Goal: Task Accomplishment & Management: Use online tool/utility

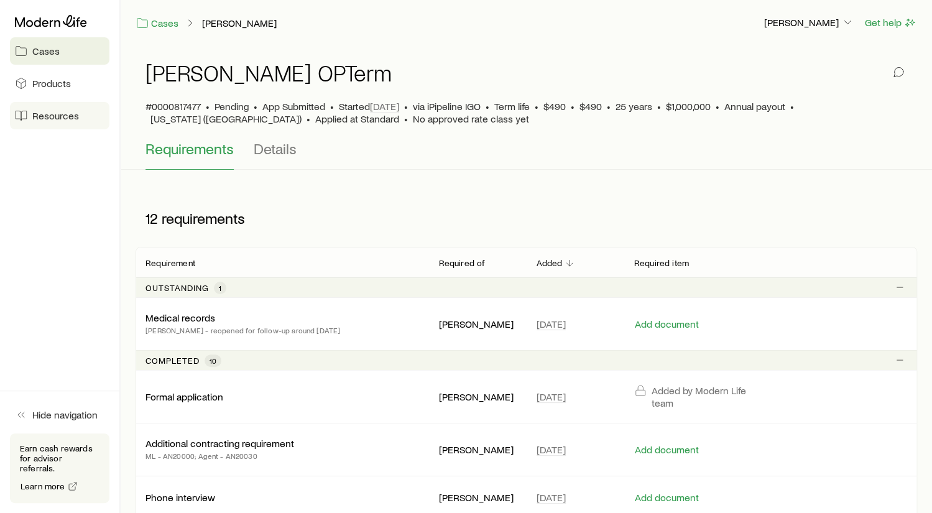
click at [44, 113] on span "Resources" at bounding box center [55, 115] width 47 height 12
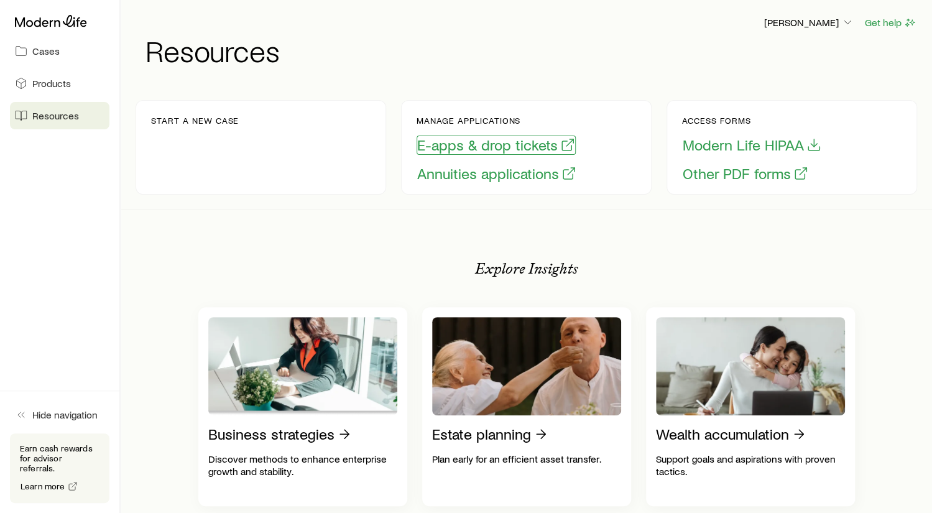
click at [469, 147] on button "E-apps & drop tickets" at bounding box center [496, 145] width 159 height 19
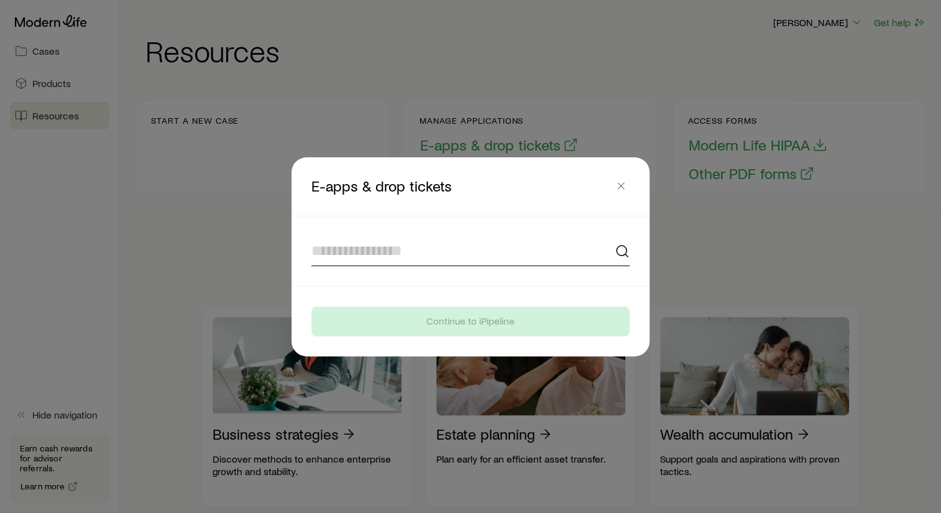
click at [401, 252] on input at bounding box center [471, 251] width 318 height 30
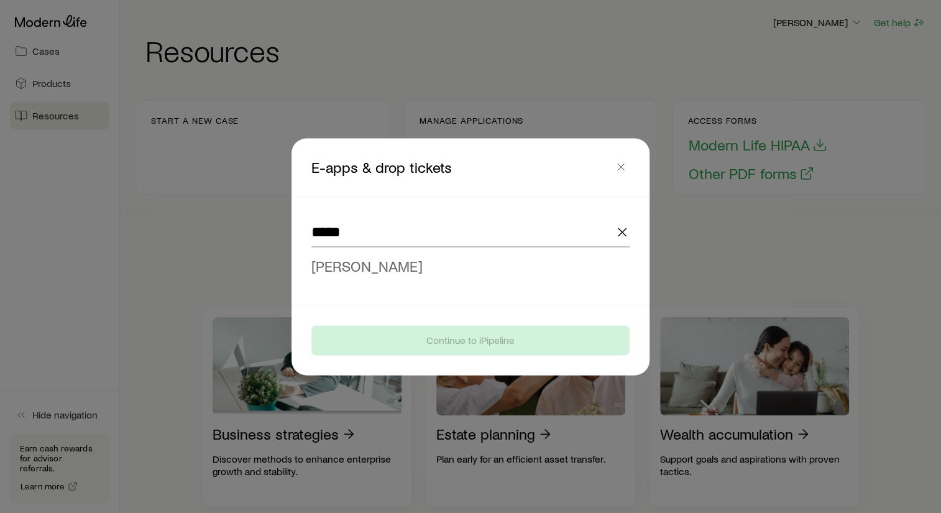
click at [381, 267] on span "[PERSON_NAME]" at bounding box center [367, 265] width 111 height 18
type input "**********"
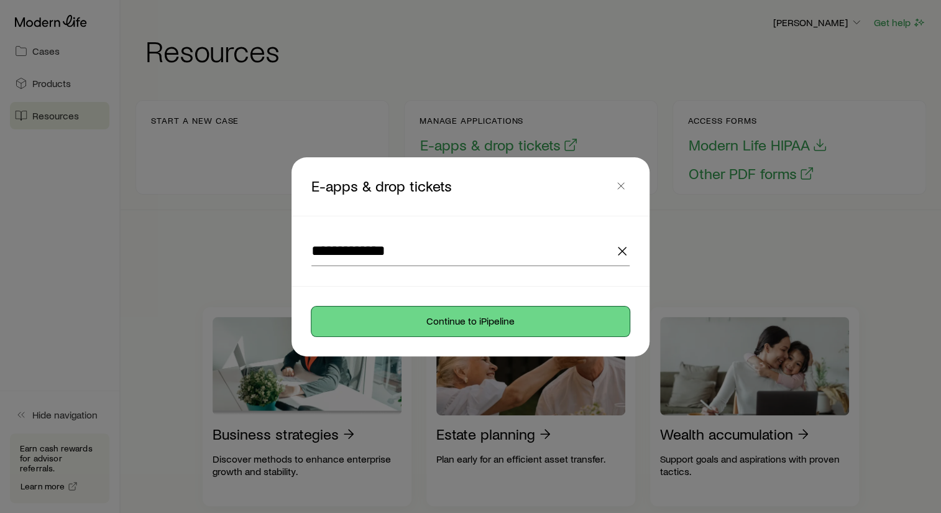
click at [511, 316] on button "Continue to iPipeline" at bounding box center [471, 322] width 318 height 30
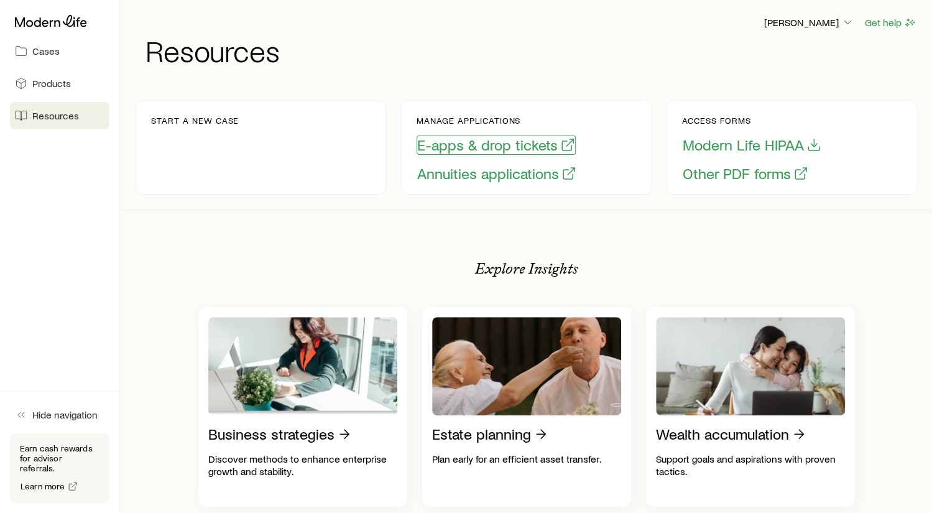
click at [502, 146] on button "E-apps & drop tickets" at bounding box center [496, 145] width 159 height 19
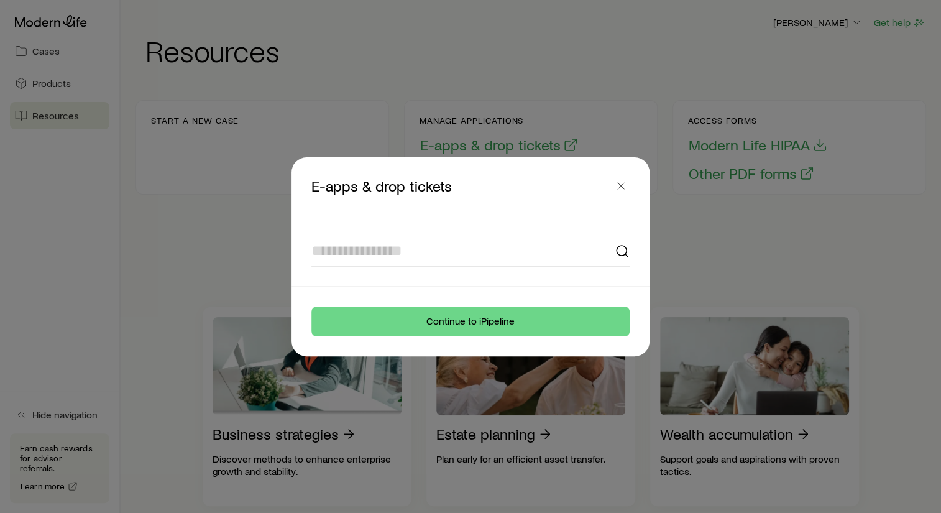
click at [369, 247] on input at bounding box center [471, 251] width 318 height 30
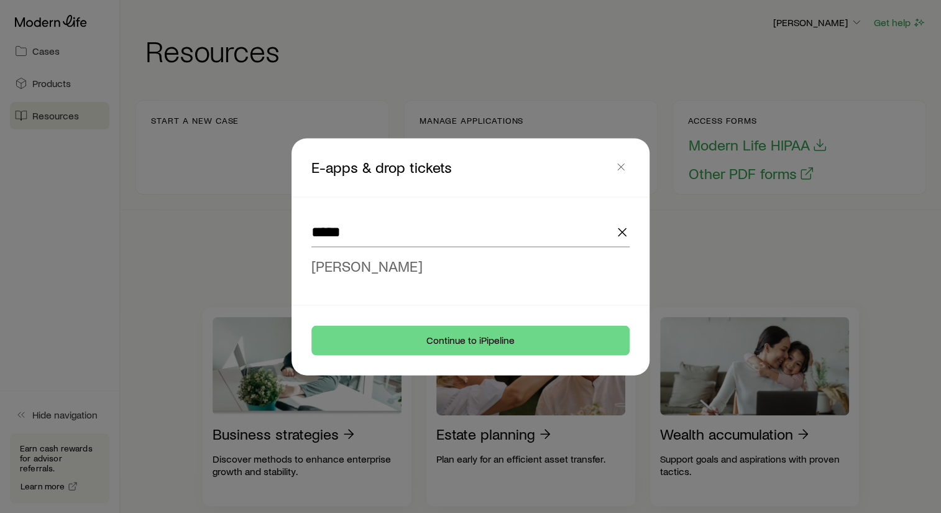
click at [366, 266] on span "[PERSON_NAME]" at bounding box center [367, 265] width 111 height 18
type input "**********"
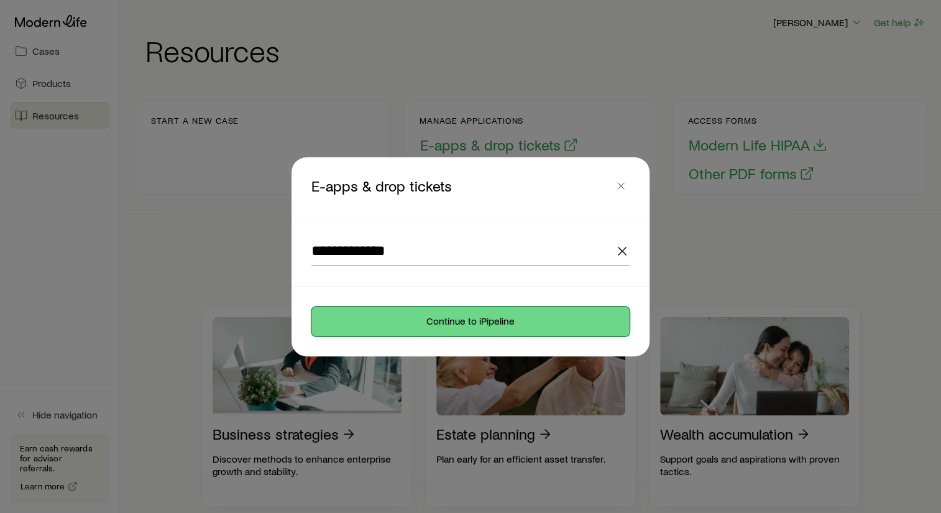
click at [466, 329] on button "Continue to iPipeline" at bounding box center [471, 322] width 318 height 30
